Goal: Information Seeking & Learning: Learn about a topic

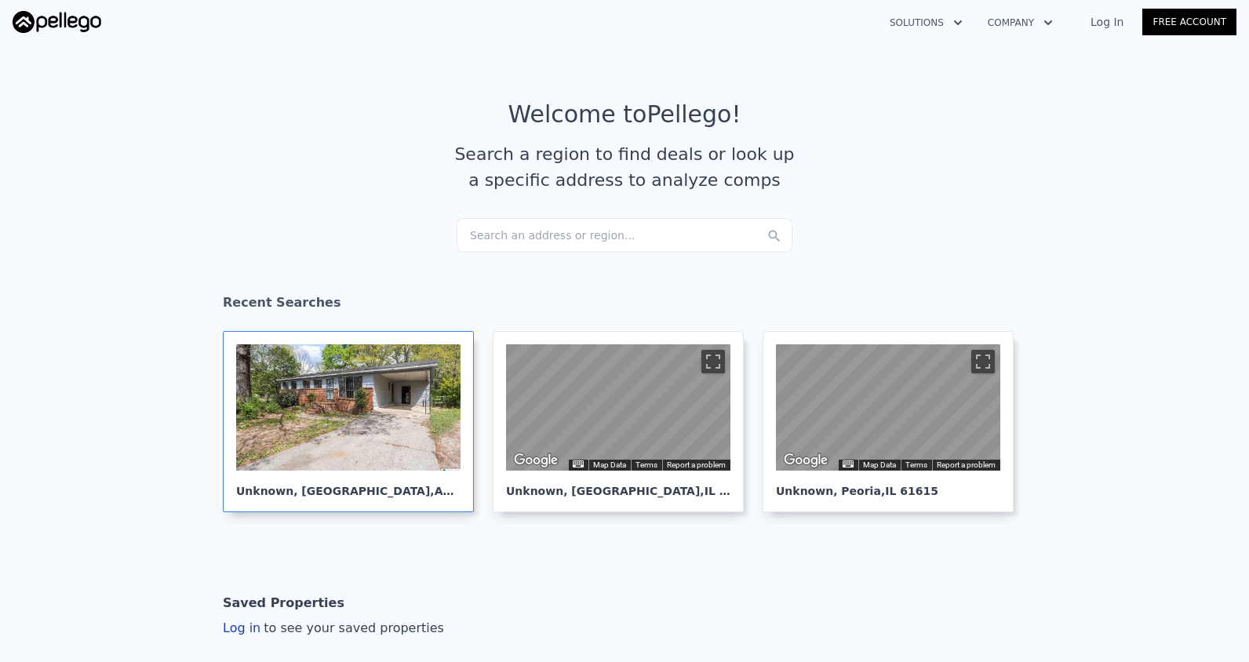
click at [398, 441] on div at bounding box center [348, 408] width 224 height 126
click at [572, 239] on div "Search an address or region..." at bounding box center [625, 235] width 336 height 35
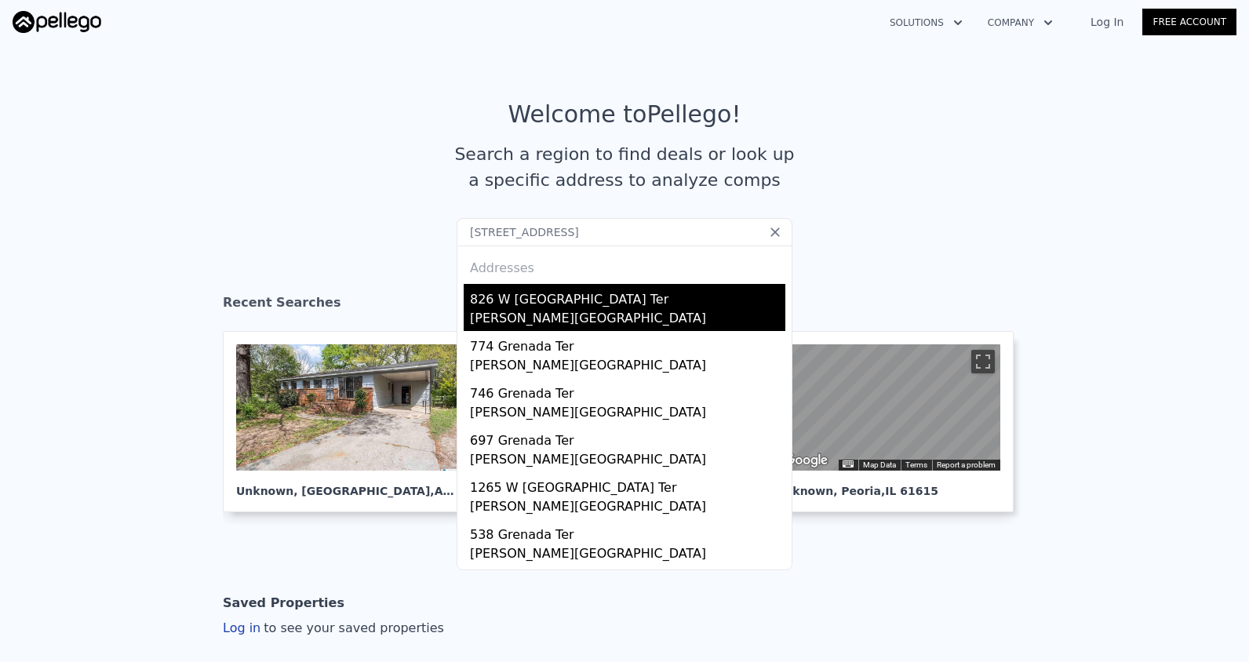
type input "826 W Grenada Ter, Macon, GA 31206"
click at [613, 324] on div "Macon-bibb County, GA 31206" at bounding box center [627, 320] width 315 height 22
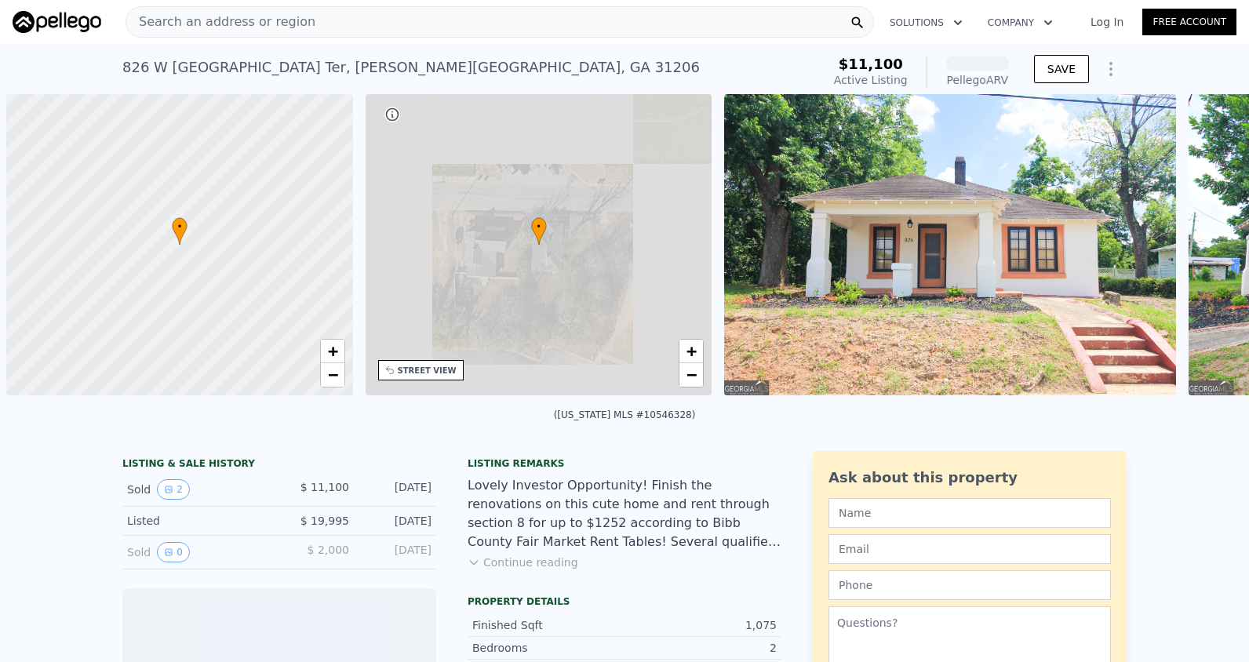
scroll to position [0, 6]
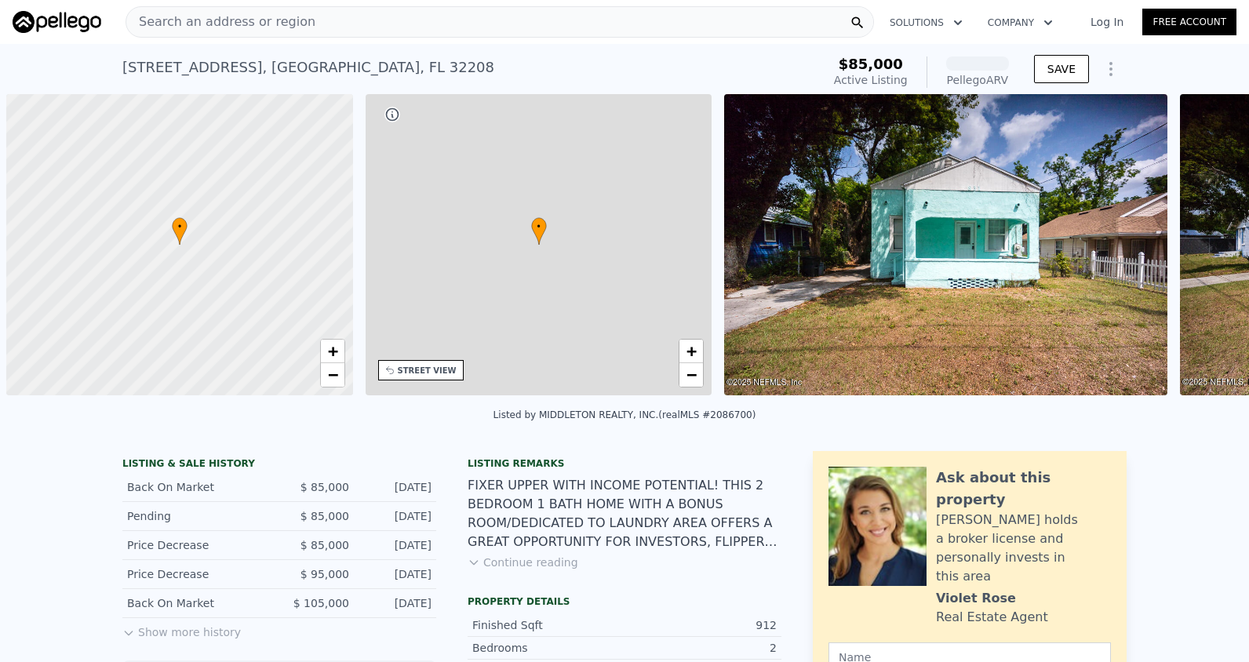
scroll to position [0, 6]
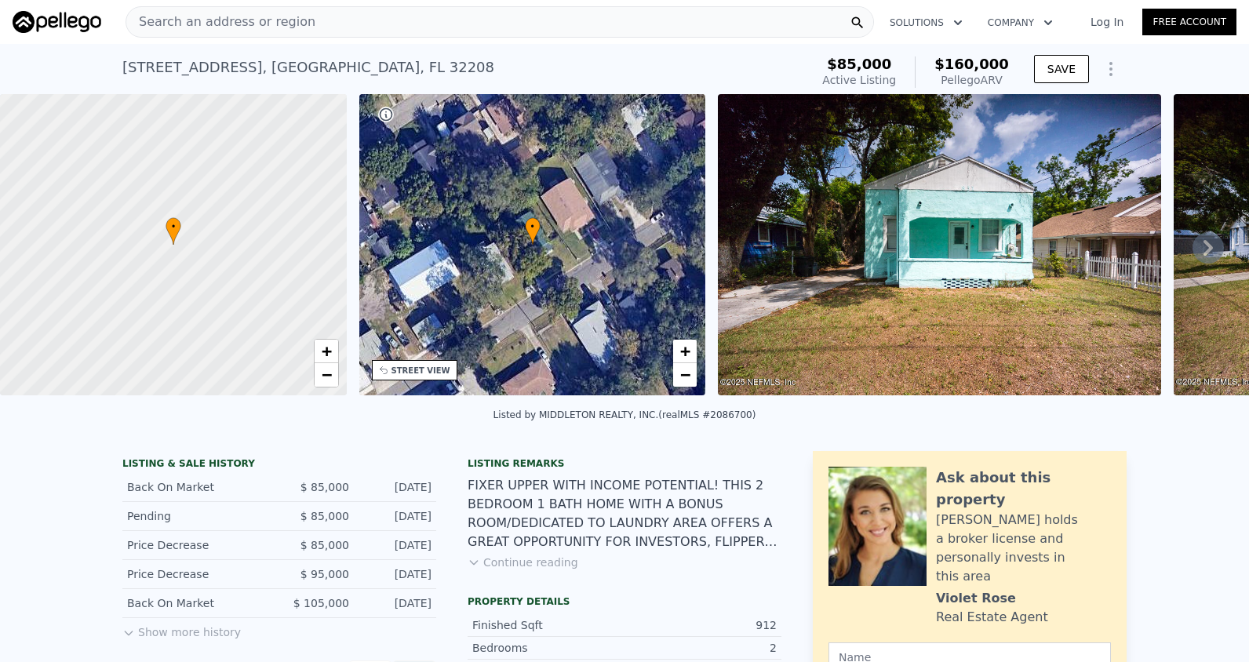
click at [250, 17] on span "Search an address or region" at bounding box center [220, 22] width 189 height 19
